Goal: Check status: Check status

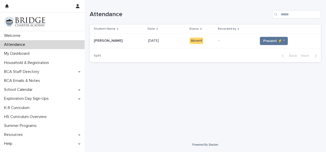
click at [258, 36] on td "Present ⚡ *" at bounding box center [288, 41] width 65 height 15
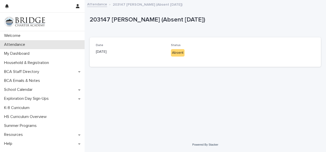
click at [47, 44] on div "Attendance" at bounding box center [42, 44] width 85 height 9
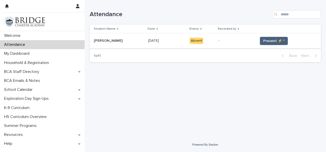
click at [265, 40] on span "Present ⚡ *" at bounding box center [273, 40] width 21 height 5
